Goal: Information Seeking & Learning: Learn about a topic

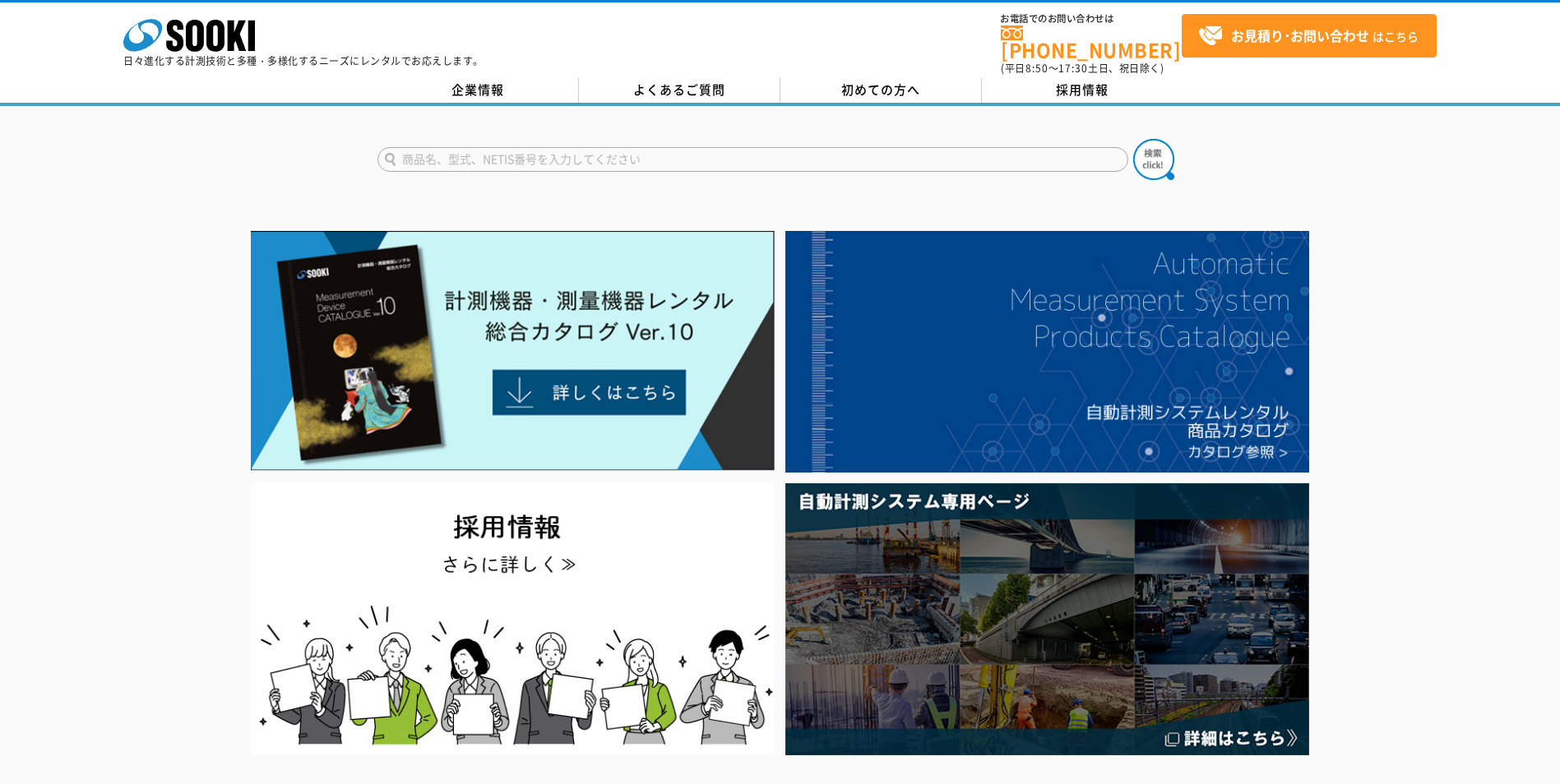
click at [857, 147] on input "text" at bounding box center [753, 159] width 750 height 25
type input "IP500"
click at [1133, 139] on button at bounding box center [1153, 159] width 41 height 41
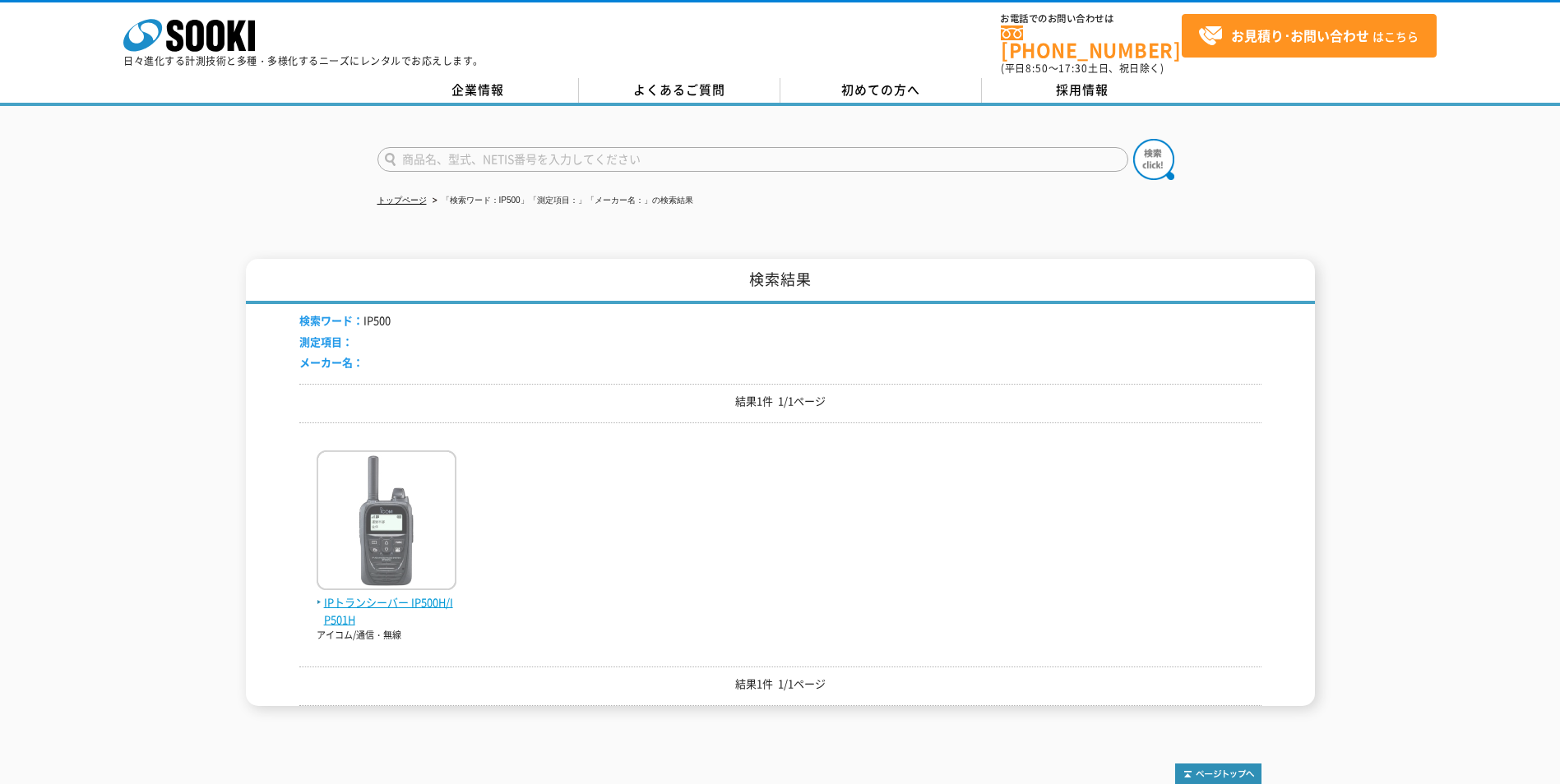
click at [395, 594] on span "IPトランシーバー IP500H/IP501H" at bounding box center [386, 611] width 140 height 35
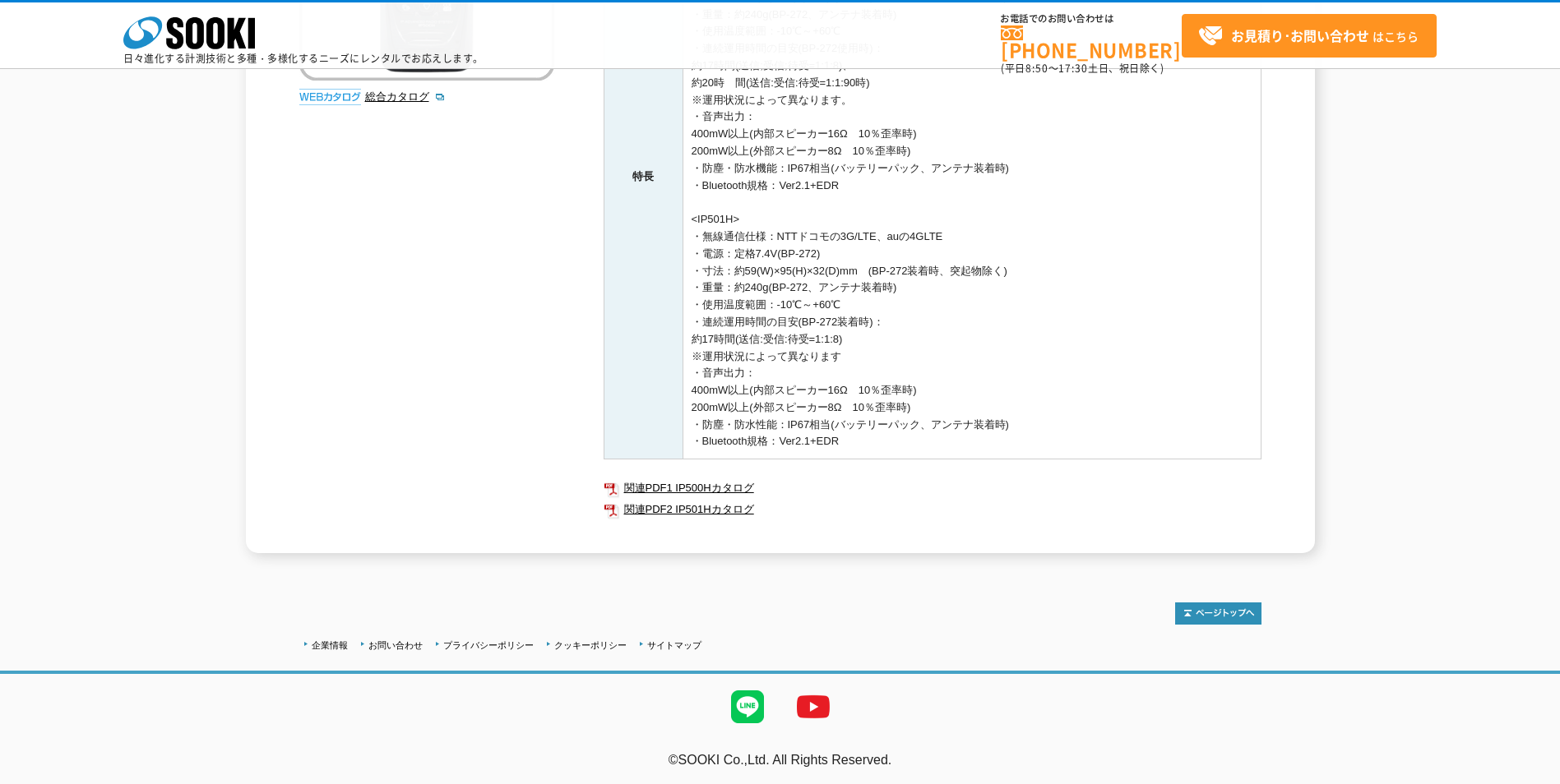
scroll to position [407, 0]
click at [725, 488] on link "関連PDF1 IP500Hカタログ" at bounding box center [932, 485] width 658 height 21
click at [716, 509] on link "関連PDF2 IP501Hカタログ" at bounding box center [932, 506] width 658 height 21
